Goal: Entertainment & Leisure: Consume media (video, audio)

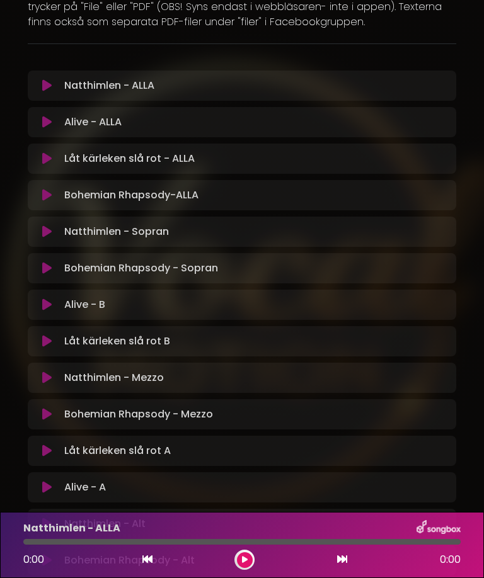
scroll to position [173, 0]
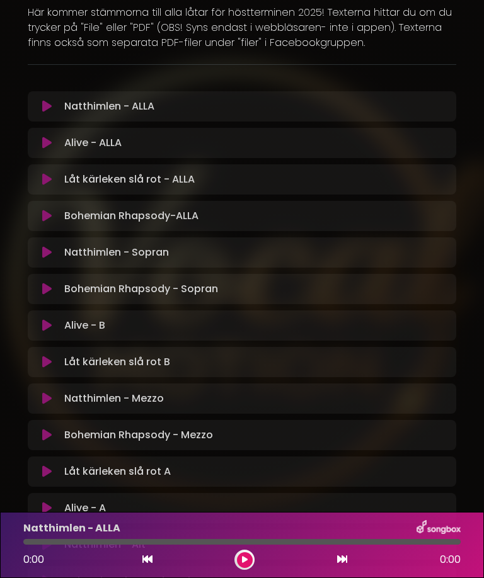
click at [77, 359] on p "Låt kärleken slå rot B Loading Track..." at bounding box center [117, 362] width 106 height 15
click at [50, 363] on icon at bounding box center [46, 362] width 9 height 13
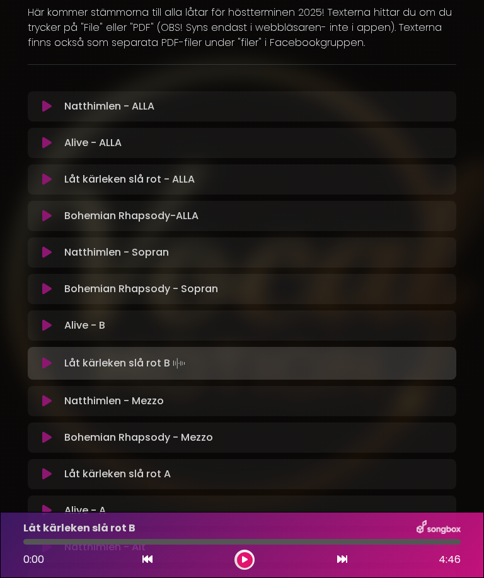
click at [50, 366] on icon at bounding box center [46, 363] width 9 height 13
click at [47, 369] on icon at bounding box center [47, 363] width 8 height 13
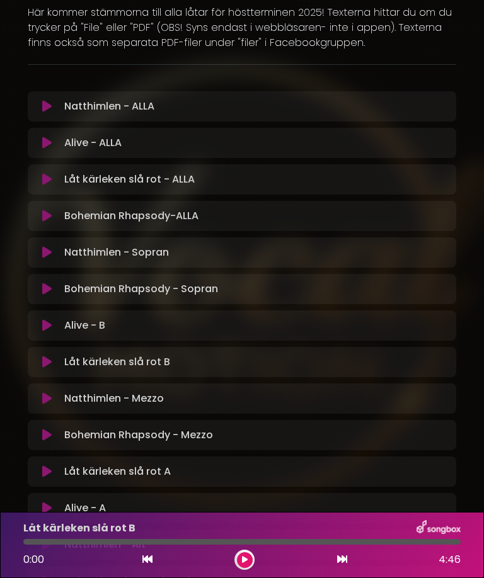
click at [50, 361] on icon at bounding box center [46, 362] width 9 height 13
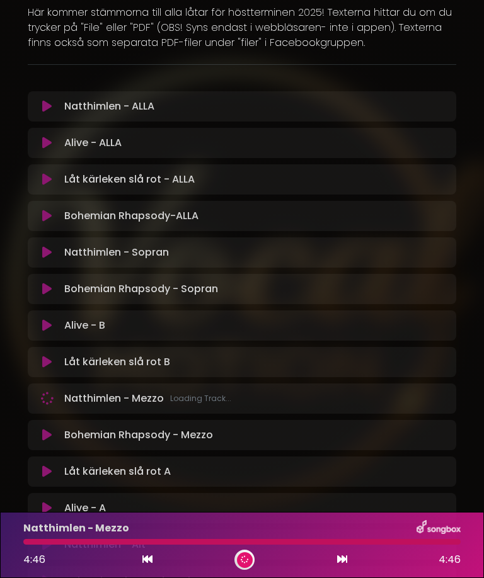
click at [96, 322] on p "Alive - B Loading Track..." at bounding box center [84, 325] width 41 height 15
click at [64, 326] on p "Alive - B Loading Track..." at bounding box center [84, 325] width 41 height 15
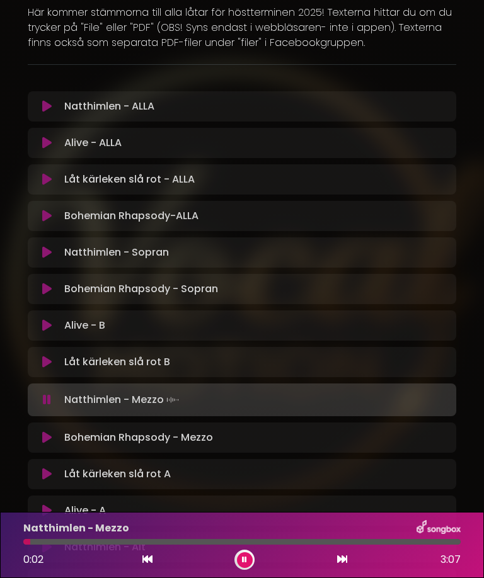
click at [52, 323] on icon at bounding box center [46, 325] width 9 height 13
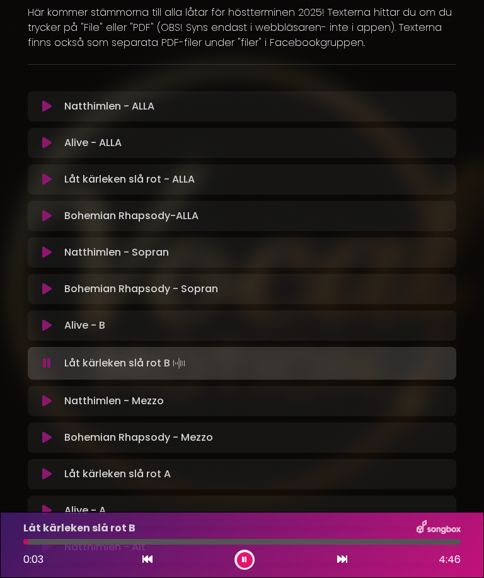
click at [77, 142] on p "Alive - ALLA Loading Track..." at bounding box center [92, 142] width 57 height 15
click at [54, 139] on button at bounding box center [47, 143] width 24 height 13
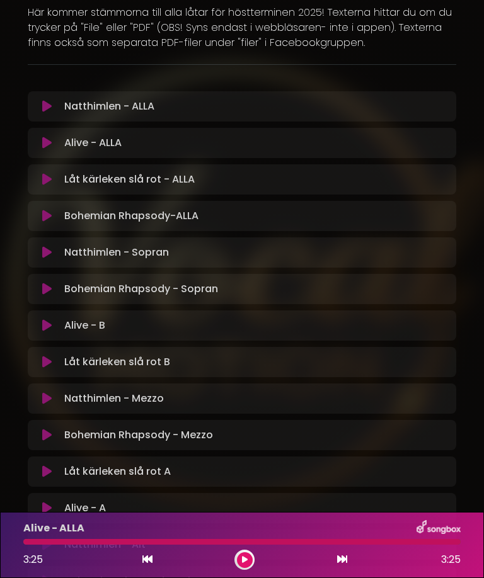
click at [67, 366] on p "Låt kärleken slå rot B Loading Track..." at bounding box center [117, 362] width 106 height 15
click at [45, 359] on icon at bounding box center [46, 362] width 9 height 13
click at [86, 180] on p "Låt kärleken slå rot - ALLA Loading Track..." at bounding box center [129, 179] width 130 height 15
click at [52, 179] on icon at bounding box center [46, 179] width 9 height 13
